Goal: Information Seeking & Learning: Check status

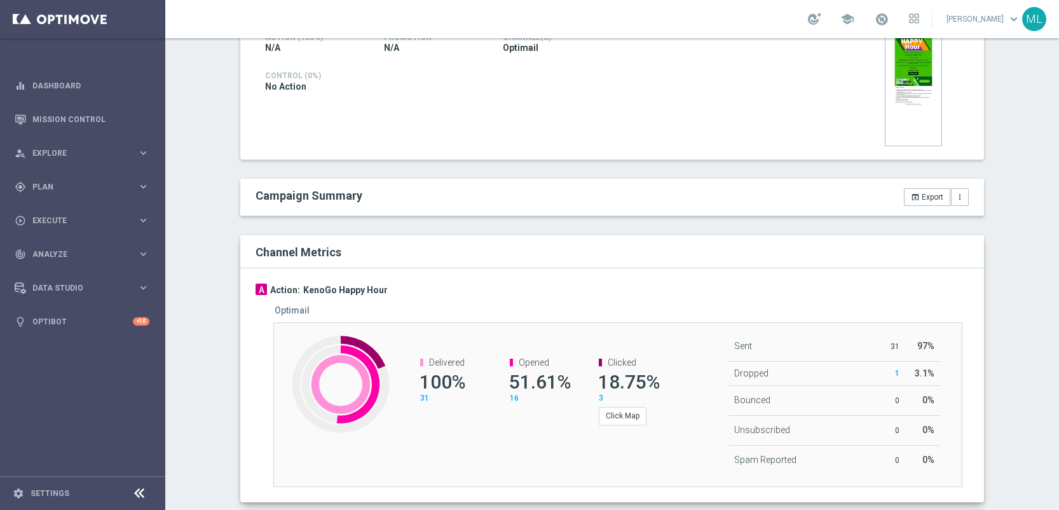
scroll to position [325, 0]
